Goal: Navigation & Orientation: Find specific page/section

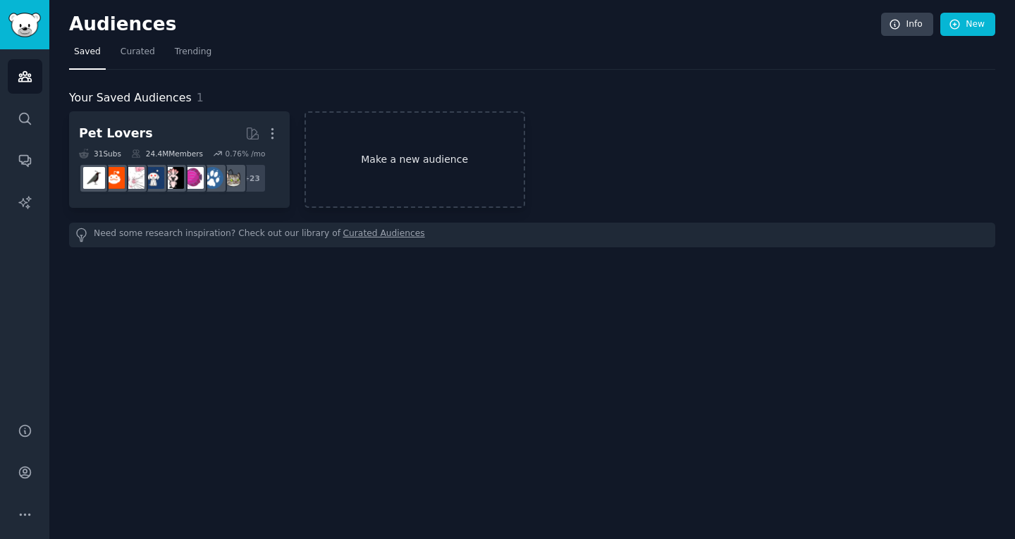
click at [420, 140] on link "Make a new audience" at bounding box center [415, 159] width 221 height 97
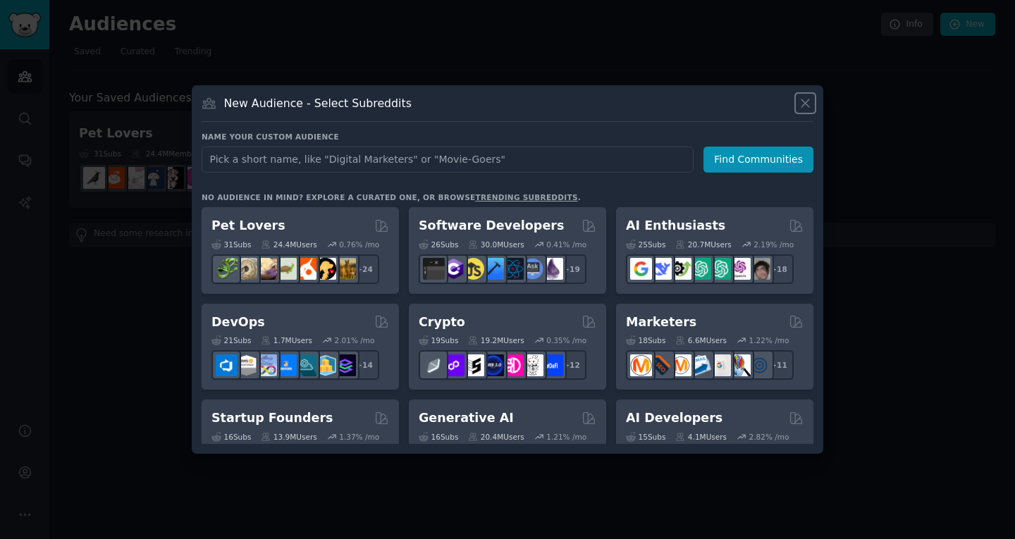
click at [804, 104] on icon at bounding box center [806, 103] width 8 height 8
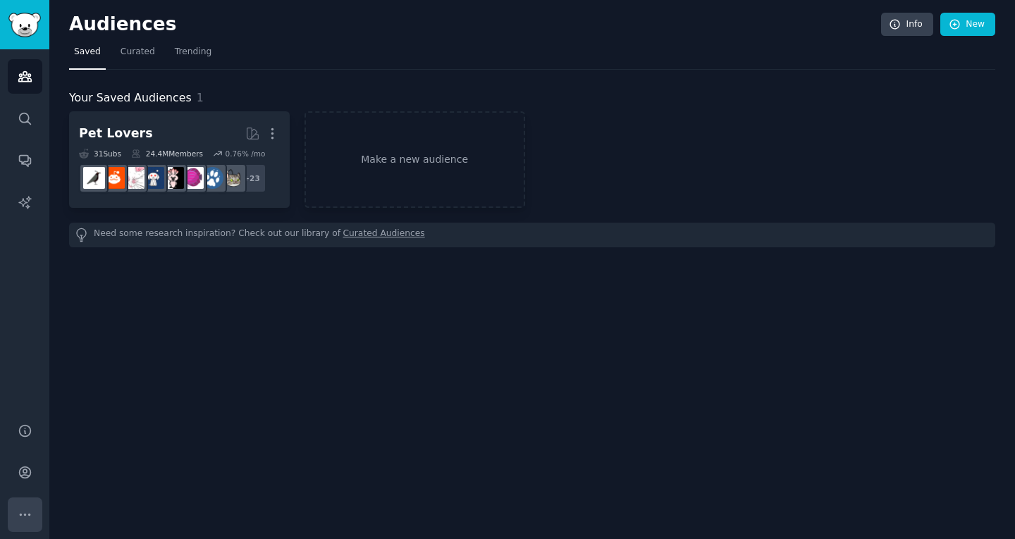
click at [23, 508] on icon "Sidebar" at bounding box center [25, 515] width 15 height 15
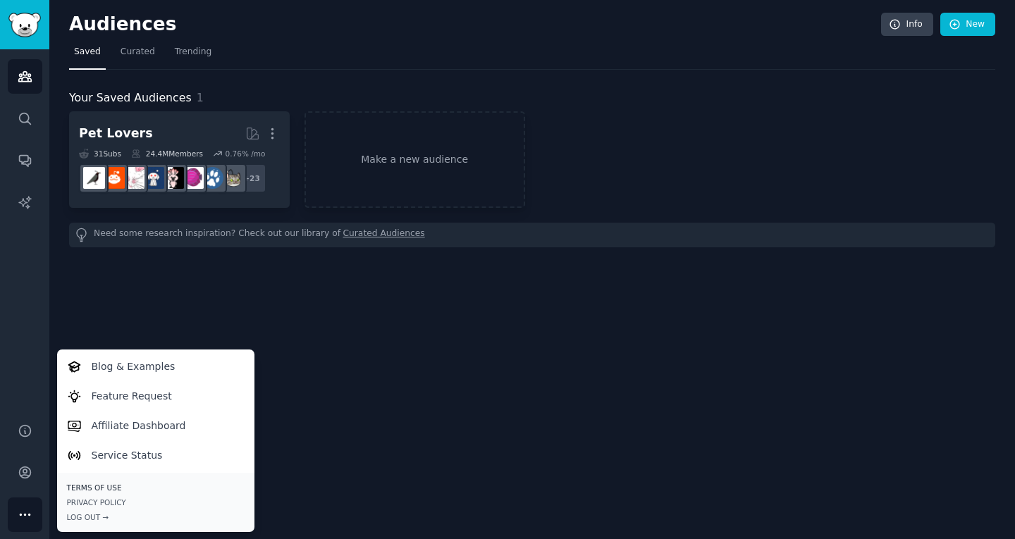
click at [110, 488] on link "Terms of Use" at bounding box center [156, 488] width 178 height 10
click at [92, 516] on div "Log Out →" at bounding box center [156, 518] width 178 height 10
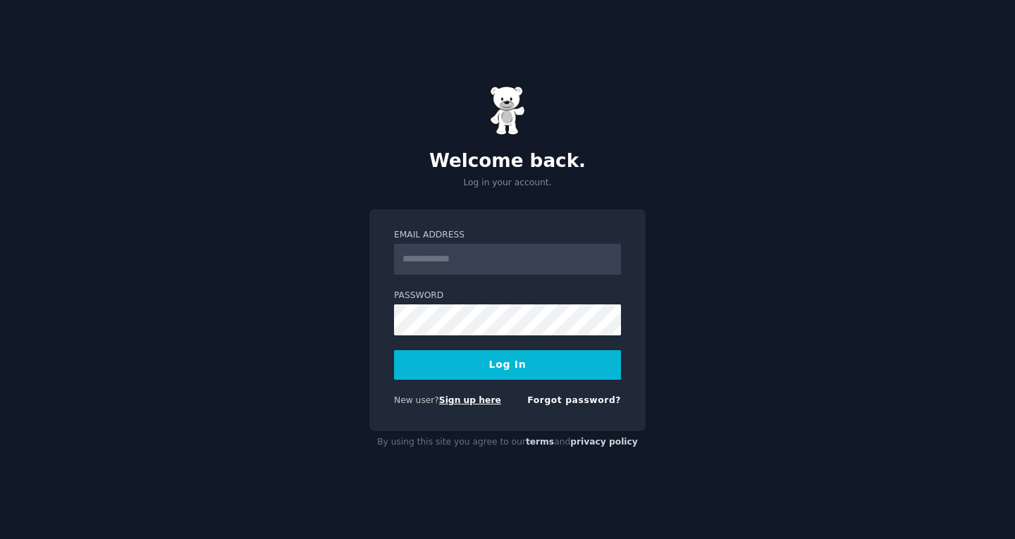
click at [468, 400] on link "Sign up here" at bounding box center [470, 400] width 62 height 10
